Goal: Book appointment/travel/reservation

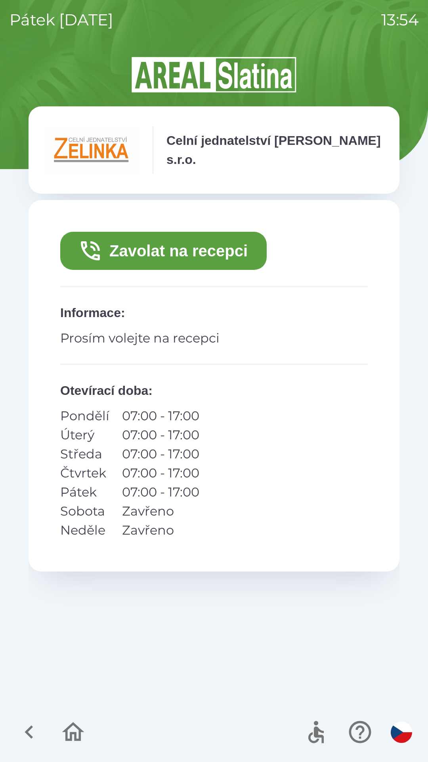
click at [163, 244] on button "Zavolat na recepci" at bounding box center [163, 251] width 207 height 38
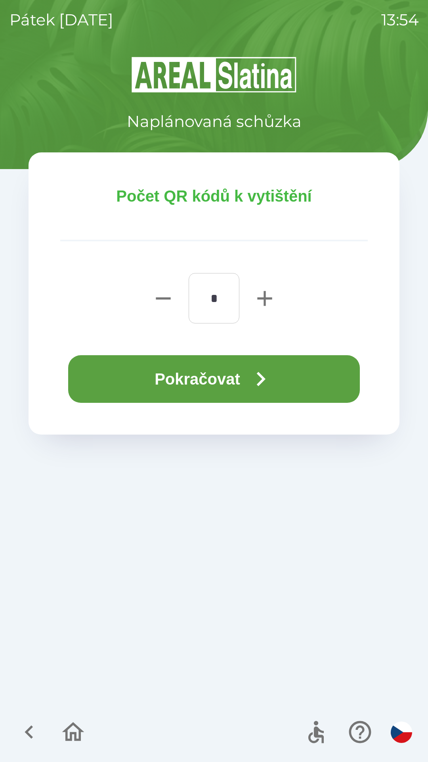
click at [218, 375] on button "Pokračovat" at bounding box center [214, 379] width 292 height 48
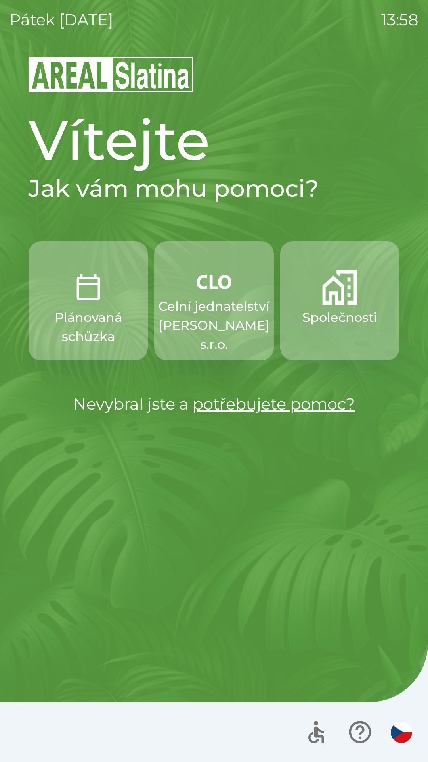
click at [335, 304] on img "button" at bounding box center [340, 287] width 35 height 35
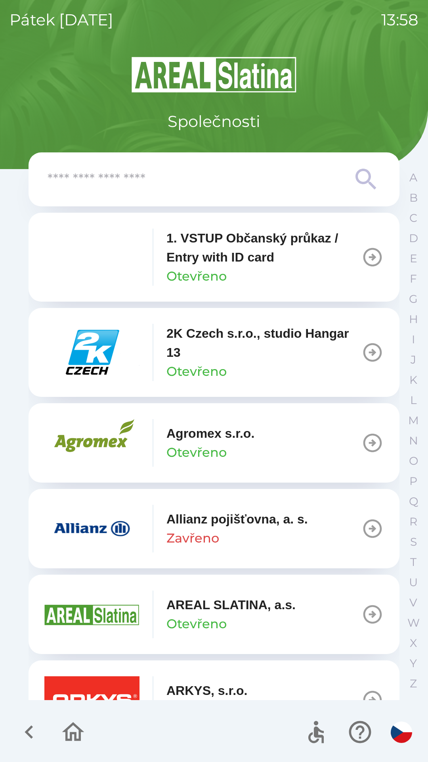
click at [130, 176] on input "text" at bounding box center [198, 180] width 301 height 22
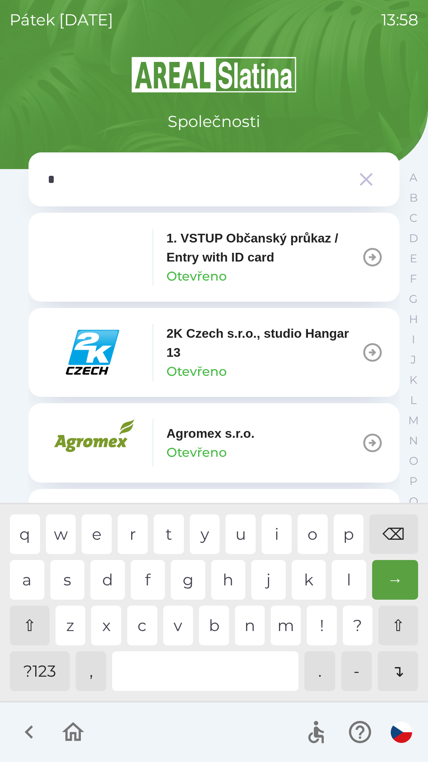
click at [65, 580] on div "s" at bounding box center [67, 580] width 35 height 40
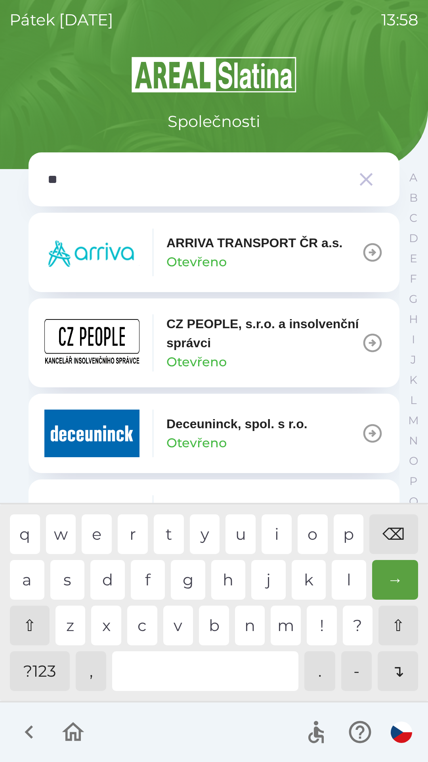
click at [348, 528] on div "p" at bounding box center [349, 534] width 30 height 40
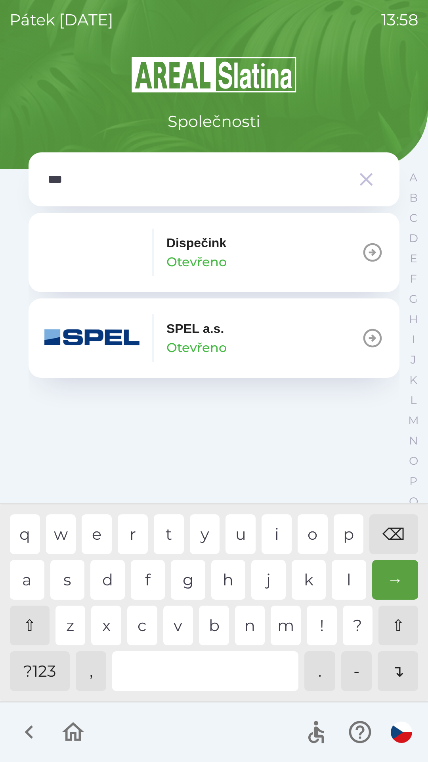
type input "****"
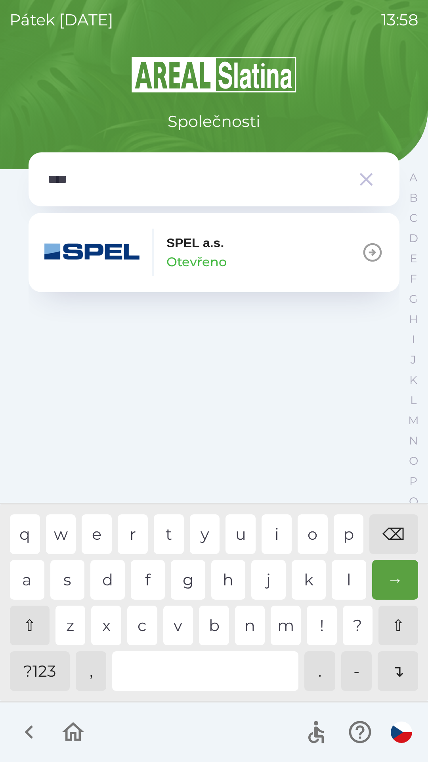
click at [193, 259] on p "Otevřeno" at bounding box center [197, 261] width 60 height 19
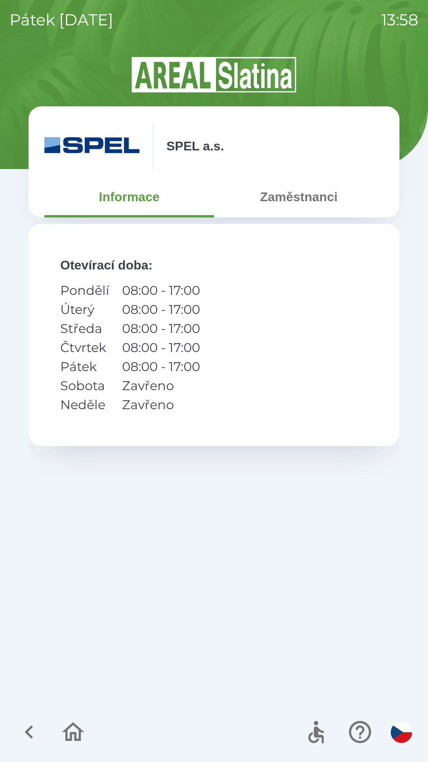
click at [280, 209] on button "Zaměstnanci" at bounding box center [299, 196] width 170 height 29
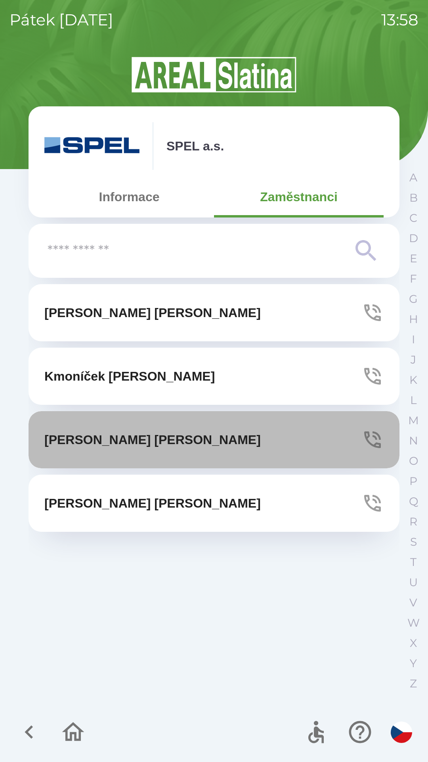
click at [122, 439] on p "[PERSON_NAME]" at bounding box center [152, 439] width 217 height 19
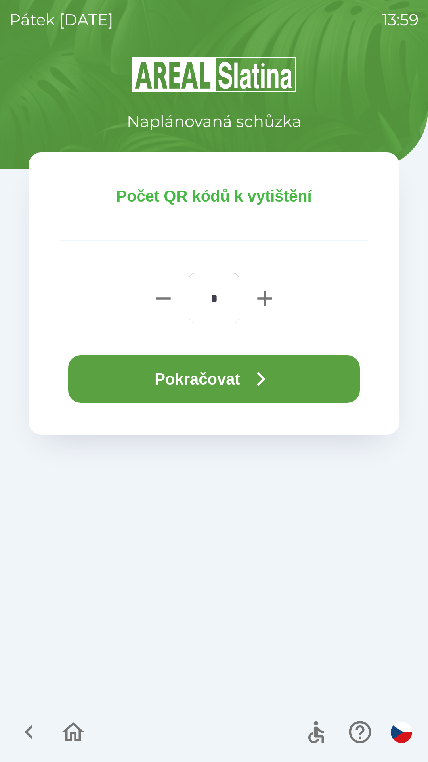
click at [207, 377] on button "Pokračovat" at bounding box center [214, 379] width 292 height 48
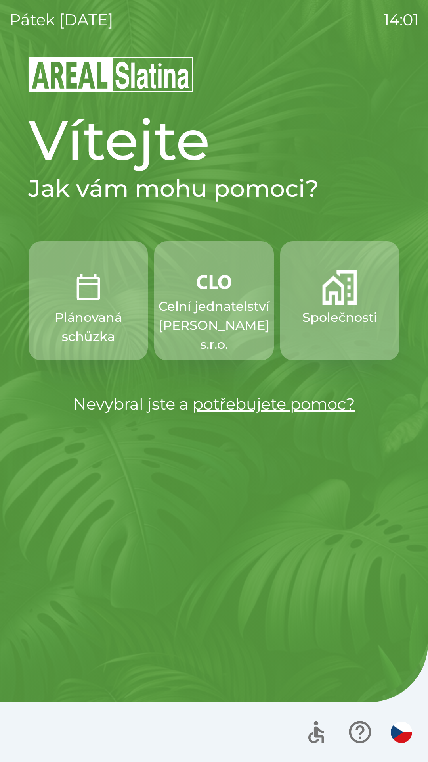
click at [194, 321] on p "Celní jednatelství [PERSON_NAME] s.r.o." at bounding box center [214, 325] width 111 height 57
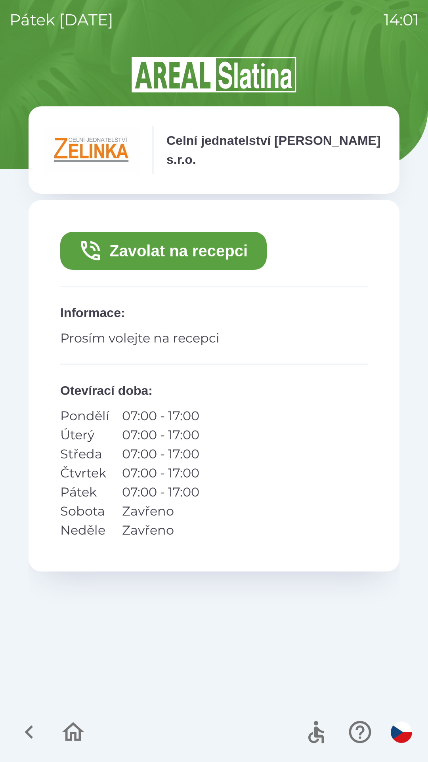
click at [230, 249] on button "Zavolat na recepci" at bounding box center [163, 251] width 207 height 38
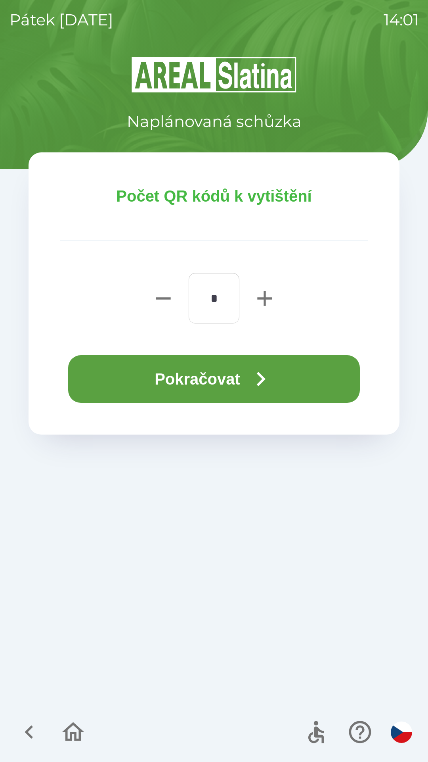
click at [266, 390] on icon "button" at bounding box center [261, 379] width 29 height 29
